Goal: Information Seeking & Learning: Check status

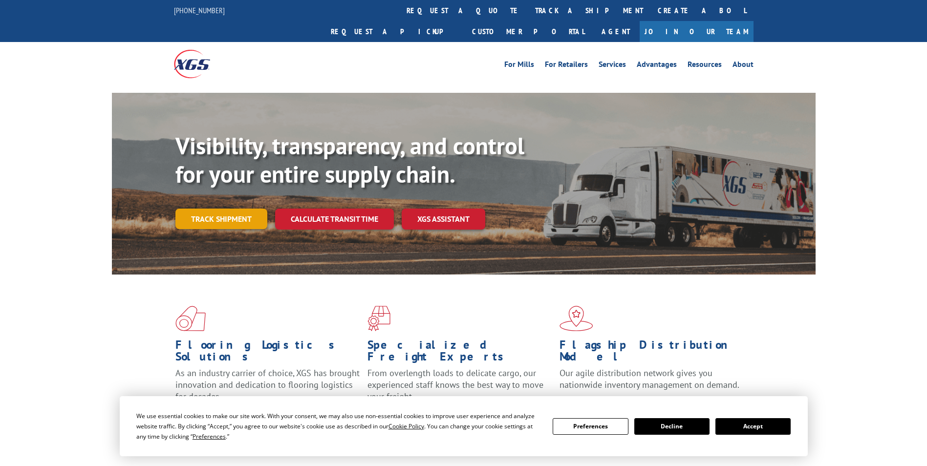
click at [231, 209] on link "Track shipment" at bounding box center [221, 219] width 92 height 21
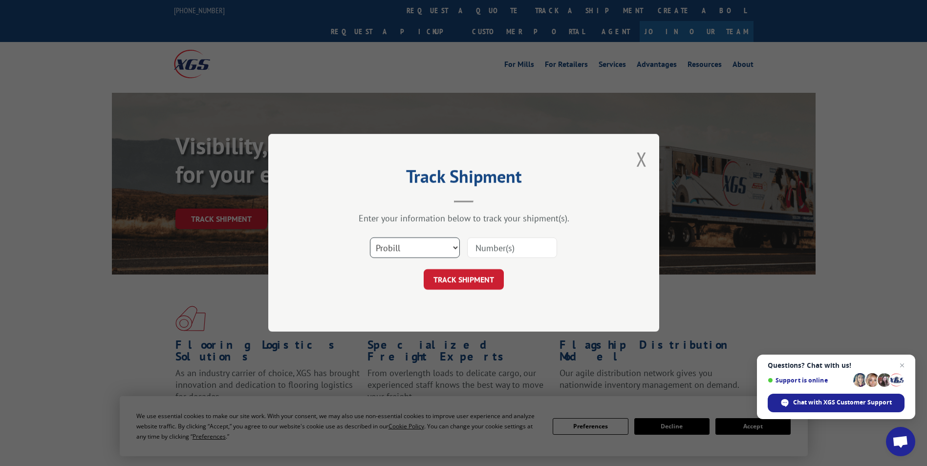
click at [459, 246] on select "Select category... Probill BOL PO" at bounding box center [415, 248] width 90 height 21
select select "bol"
click at [370, 238] on select "Select category... Probill BOL PO" at bounding box center [415, 248] width 90 height 21
click at [496, 241] on input at bounding box center [512, 248] width 90 height 21
paste input "479954171564"
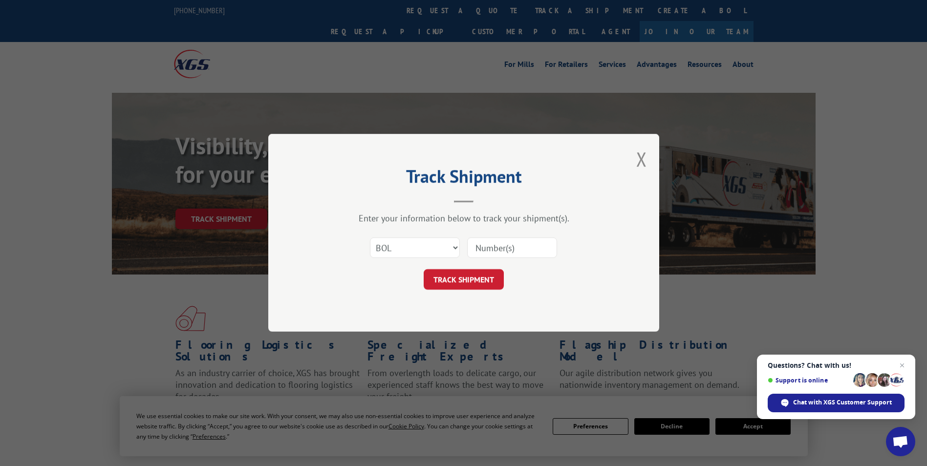
type input "479954171564"
click button "TRACK SHIPMENT" at bounding box center [464, 280] width 80 height 21
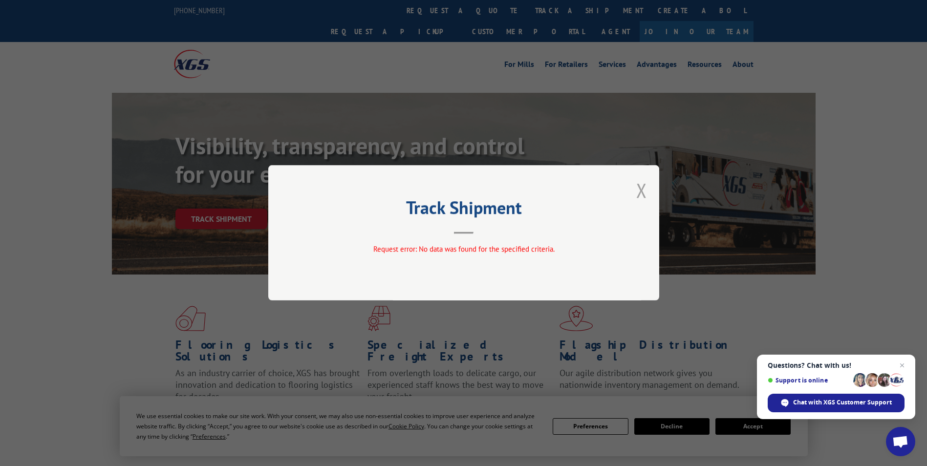
click at [640, 187] on button "Close modal" at bounding box center [641, 190] width 11 height 26
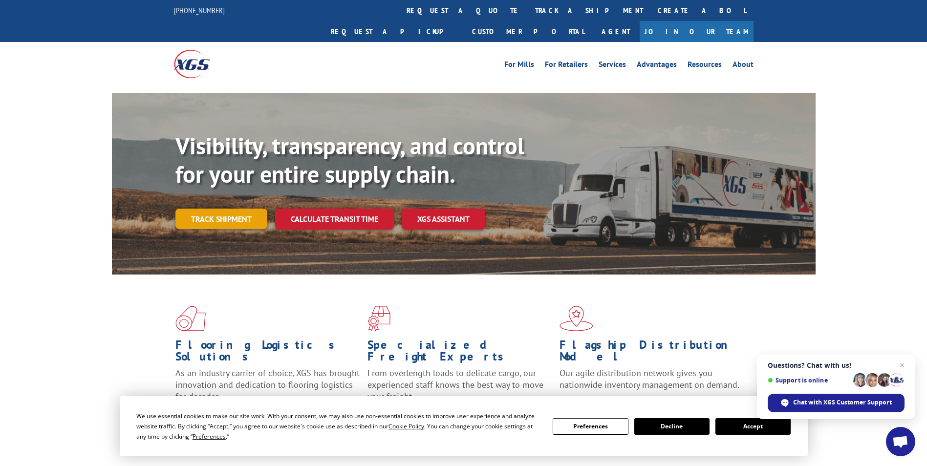
click at [198, 209] on link "Track shipment" at bounding box center [221, 219] width 92 height 21
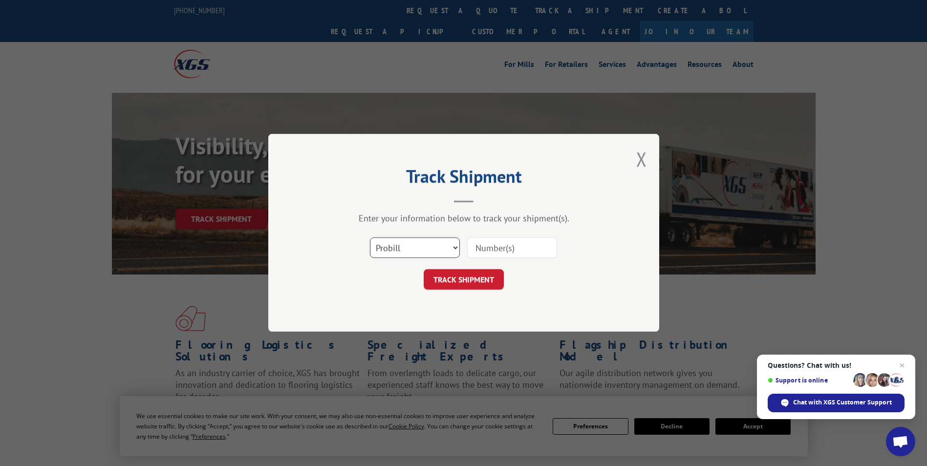
click at [454, 245] on select "Select category... Probill BOL PO" at bounding box center [415, 248] width 90 height 21
select select "bol"
click at [370, 238] on select "Select category... Probill BOL PO" at bounding box center [415, 248] width 90 height 21
click at [494, 244] on input at bounding box center [512, 248] width 90 height 21
paste input "479954171564"
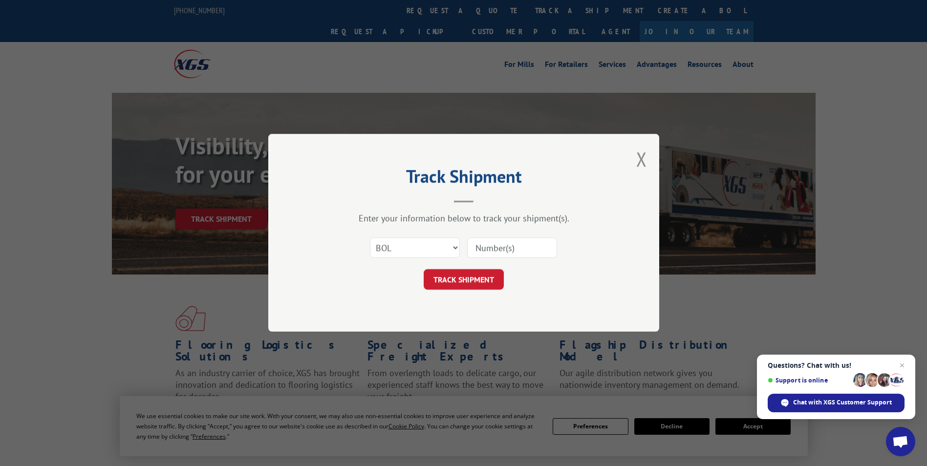
type input "479954171564"
click button "TRACK SHIPMENT" at bounding box center [464, 280] width 80 height 21
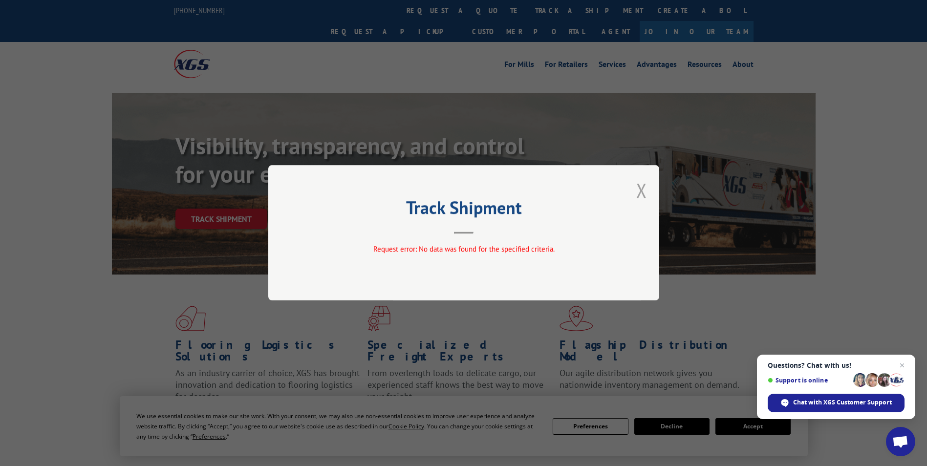
click at [643, 193] on button "Close modal" at bounding box center [641, 190] width 11 height 26
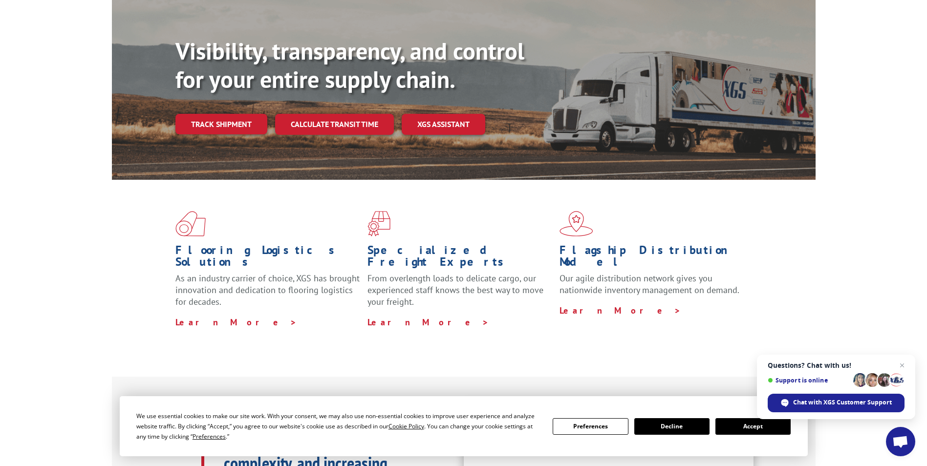
scroll to position [98, 0]
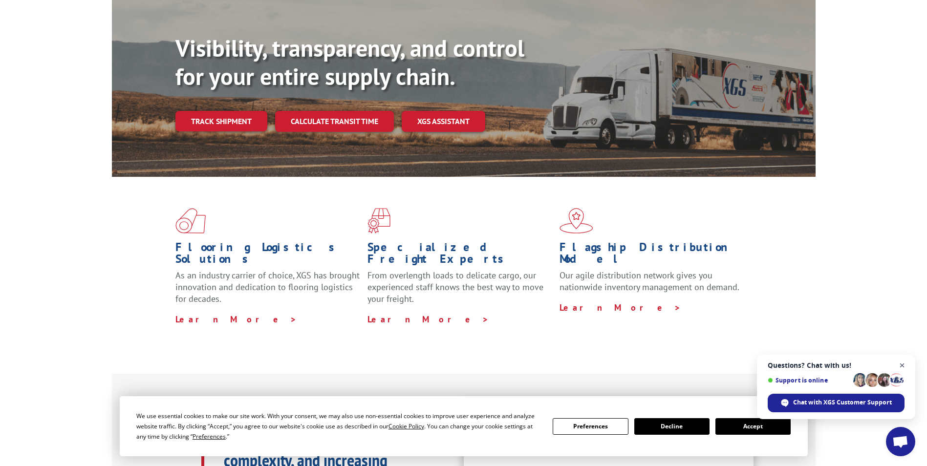
click at [896, 363] on span "Close chat" at bounding box center [902, 366] width 12 height 12
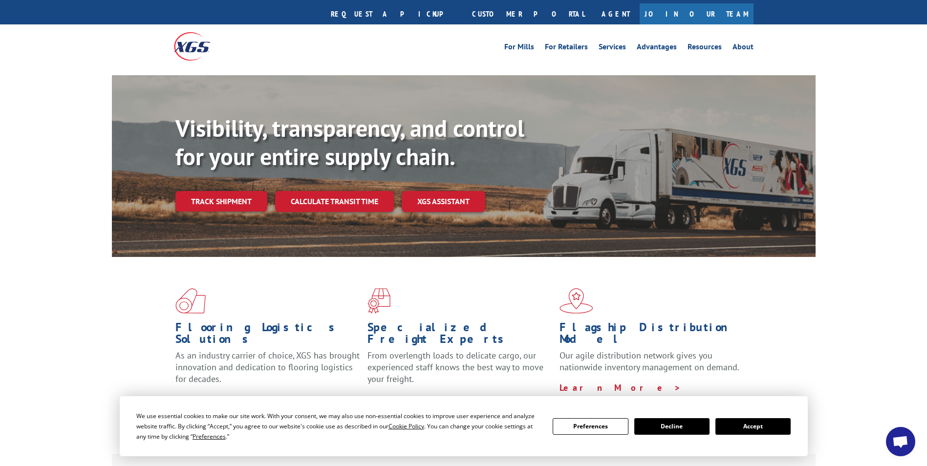
scroll to position [0, 0]
